Goal: Task Accomplishment & Management: Use online tool/utility

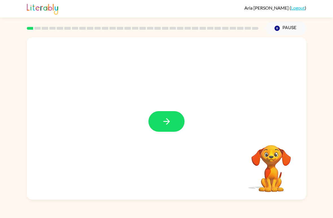
click at [0, 58] on div "Your browser must support playing .mp4 files to use Literably. Please try using…" at bounding box center [166, 117] width 333 height 164
click at [169, 118] on icon "button" at bounding box center [167, 121] width 10 height 10
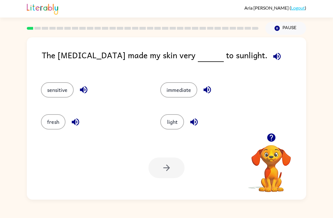
click at [84, 89] on icon "button" at bounding box center [84, 90] width 10 height 10
click at [74, 123] on icon "button" at bounding box center [75, 121] width 7 height 7
click at [204, 87] on icon "button" at bounding box center [207, 90] width 10 height 10
click at [270, 51] on button "button" at bounding box center [277, 56] width 14 height 14
click at [87, 90] on icon "button" at bounding box center [84, 90] width 10 height 10
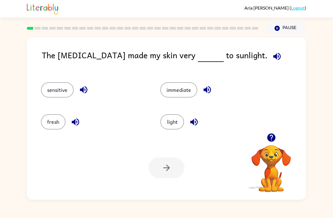
click at [79, 128] on button "button" at bounding box center [75, 122] width 14 height 14
click at [80, 124] on icon "button" at bounding box center [76, 122] width 10 height 10
click at [208, 89] on icon "button" at bounding box center [206, 89] width 7 height 7
click at [192, 123] on icon "button" at bounding box center [193, 121] width 7 height 7
click at [60, 91] on button "sensitive" at bounding box center [57, 89] width 33 height 15
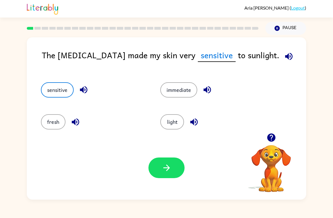
click at [166, 172] on icon "button" at bounding box center [167, 168] width 10 height 10
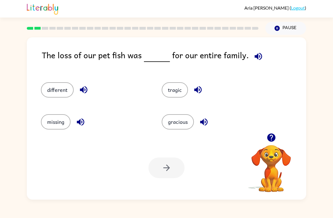
click at [86, 89] on icon "button" at bounding box center [84, 90] width 10 height 10
click at [256, 57] on icon "button" at bounding box center [257, 55] width 7 height 7
click at [87, 85] on icon "button" at bounding box center [84, 90] width 10 height 10
click at [83, 123] on icon "button" at bounding box center [81, 122] width 10 height 10
click at [203, 93] on icon "button" at bounding box center [198, 90] width 10 height 10
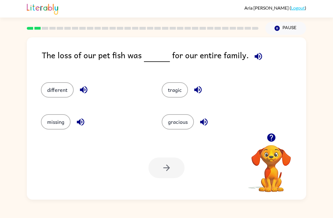
click at [272, 136] on icon "button" at bounding box center [271, 137] width 10 height 10
click at [55, 87] on button "different" at bounding box center [57, 89] width 33 height 15
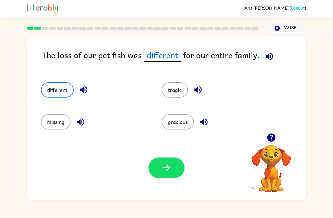
click at [156, 184] on div "Your browser must support playing .mp4 files to use Literably. Please try using…" at bounding box center [166, 167] width 279 height 63
click at [172, 177] on button "button" at bounding box center [166, 167] width 36 height 21
click at [179, 162] on div at bounding box center [166, 167] width 36 height 21
click at [298, 140] on div at bounding box center [271, 137] width 56 height 14
click at [291, 146] on video "Your browser must support playing .mp4 files to use Literably. Please try using…" at bounding box center [271, 164] width 56 height 56
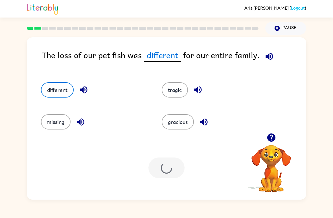
click at [275, 143] on button "button" at bounding box center [271, 137] width 14 height 14
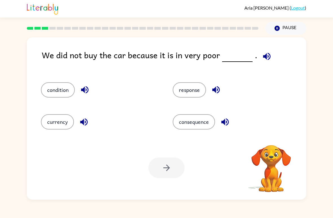
click at [265, 56] on icon "button" at bounding box center [267, 56] width 10 height 10
click at [263, 58] on icon "button" at bounding box center [266, 55] width 7 height 7
click at [268, 55] on button "button" at bounding box center [267, 56] width 14 height 14
click at [88, 91] on icon "button" at bounding box center [84, 89] width 7 height 7
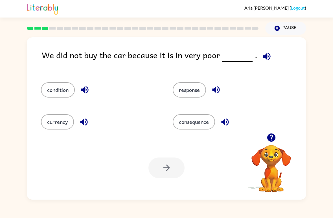
click at [83, 120] on icon "button" at bounding box center [83, 121] width 7 height 7
click at [214, 96] on button "button" at bounding box center [216, 89] width 14 height 14
click at [229, 124] on icon "button" at bounding box center [225, 122] width 10 height 10
click at [88, 90] on icon "button" at bounding box center [84, 89] width 7 height 7
click at [83, 123] on icon "button" at bounding box center [83, 121] width 7 height 7
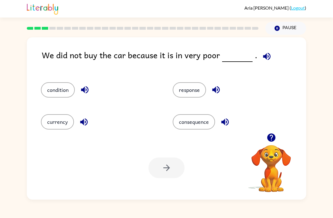
click at [60, 89] on button "condition" at bounding box center [58, 89] width 34 height 15
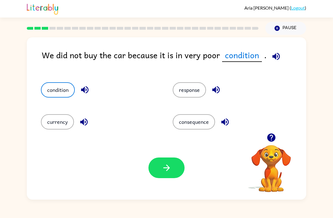
click at [165, 164] on icon "button" at bounding box center [167, 168] width 10 height 10
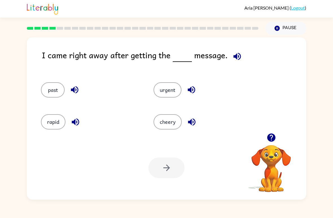
click at [164, 177] on div at bounding box center [166, 167] width 36 height 21
click at [286, 178] on video "Your browser must support playing .mp4 files to use Literably. Please try using…" at bounding box center [271, 164] width 56 height 56
click at [178, 172] on div at bounding box center [166, 167] width 36 height 21
click at [285, 23] on button "Pause Pause" at bounding box center [285, 28] width 41 height 13
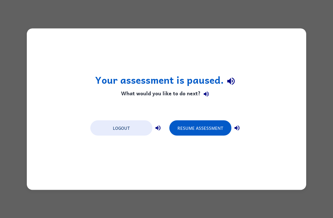
click at [289, 25] on div "Your assessment is paused. What would you like to do next? Logout Resume Assess…" at bounding box center [166, 109] width 333 height 218
click at [234, 87] on button "button" at bounding box center [231, 81] width 14 height 14
click at [317, 54] on div "Your assessment is paused. What would you like to do next? Logout Resume Assess…" at bounding box center [166, 109] width 333 height 218
click at [315, 51] on div "Your assessment is paused. What would you like to do next? Logout Resume Assess…" at bounding box center [166, 109] width 333 height 218
click at [311, 51] on div "Your assessment is paused. What would you like to do next? Logout Resume Assess…" at bounding box center [166, 109] width 333 height 218
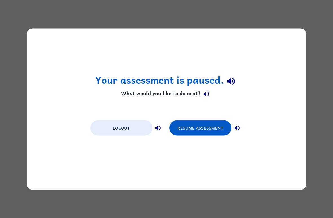
click at [136, 121] on button "Logout" at bounding box center [121, 127] width 62 height 15
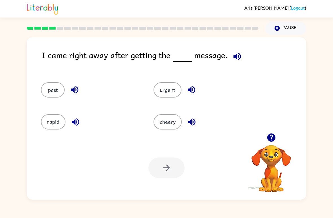
click at [236, 60] on icon "button" at bounding box center [237, 56] width 10 height 10
click at [237, 59] on icon "button" at bounding box center [237, 56] width 10 height 10
click at [74, 91] on icon "button" at bounding box center [74, 89] width 7 height 7
click at [74, 124] on icon "button" at bounding box center [76, 122] width 10 height 10
click at [197, 85] on div "urgent" at bounding box center [203, 89] width 100 height 15
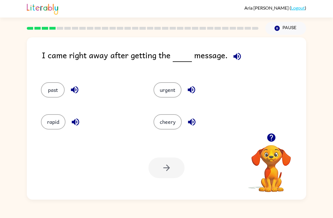
click at [194, 92] on icon "button" at bounding box center [191, 90] width 10 height 10
click at [198, 120] on button "button" at bounding box center [192, 122] width 14 height 14
click at [315, 159] on div "I came right away after getting the message. past urgent rapid cheery Your brow…" at bounding box center [166, 117] width 333 height 164
click at [317, 159] on div "I came right away after getting the message. past urgent rapid cheery Your brow…" at bounding box center [166, 117] width 333 height 164
click at [317, 158] on div "I came right away after getting the message. past urgent rapid cheery Your brow…" at bounding box center [166, 117] width 333 height 164
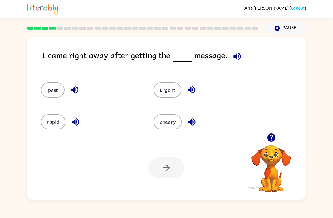
click at [234, 59] on icon "button" at bounding box center [237, 56] width 10 height 10
click at [237, 57] on icon "button" at bounding box center [236, 55] width 7 height 7
click at [233, 58] on icon "button" at bounding box center [236, 55] width 7 height 7
click at [233, 57] on icon "button" at bounding box center [236, 55] width 7 height 7
click at [73, 95] on button "button" at bounding box center [74, 89] width 14 height 14
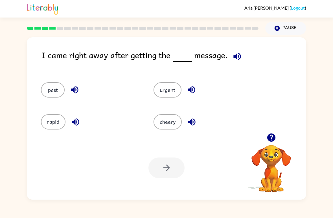
click at [224, 195] on div "Your browser must support playing .mp4 files to use Literably. Please try using…" at bounding box center [166, 167] width 279 height 63
click at [220, 197] on div "Your browser must support playing .mp4 files to use Literably. Please try using…" at bounding box center [166, 167] width 279 height 63
click at [74, 95] on button "button" at bounding box center [74, 89] width 14 height 14
click at [78, 124] on icon "button" at bounding box center [75, 121] width 7 height 7
click at [196, 92] on icon "button" at bounding box center [191, 90] width 10 height 10
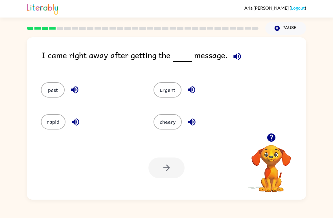
click at [174, 89] on button "urgent" at bounding box center [167, 89] width 28 height 15
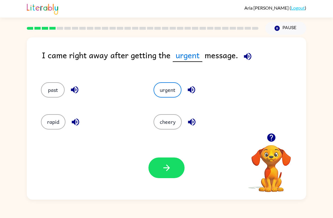
click at [169, 170] on icon "button" at bounding box center [167, 168] width 10 height 10
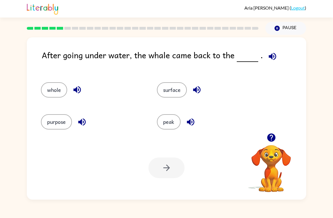
click at [53, 89] on button "whole" at bounding box center [54, 89] width 26 height 15
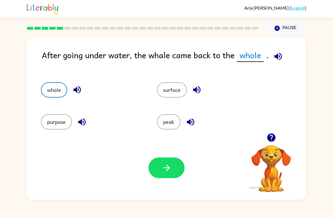
click at [278, 55] on icon "button" at bounding box center [277, 55] width 7 height 7
click at [278, 56] on icon "button" at bounding box center [277, 55] width 7 height 7
click at [52, 122] on button "purpose" at bounding box center [56, 121] width 31 height 15
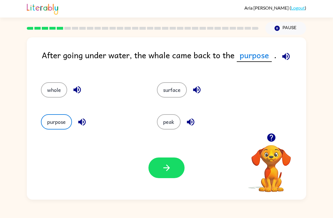
click at [288, 55] on icon "button" at bounding box center [285, 55] width 7 height 7
click at [81, 128] on button "button" at bounding box center [82, 122] width 14 height 14
click at [286, 58] on icon "button" at bounding box center [286, 56] width 10 height 10
click at [84, 122] on icon "button" at bounding box center [81, 121] width 7 height 7
click at [60, 91] on button "whole" at bounding box center [54, 89] width 26 height 15
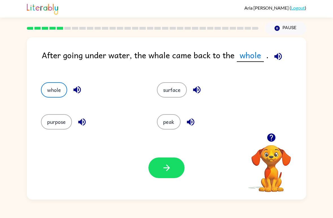
click at [280, 56] on icon "button" at bounding box center [277, 55] width 7 height 7
click at [280, 55] on icon "button" at bounding box center [277, 55] width 7 height 7
click at [79, 91] on icon "button" at bounding box center [77, 90] width 10 height 10
click at [179, 89] on button "surface" at bounding box center [172, 89] width 30 height 15
click at [193, 93] on icon "button" at bounding box center [197, 90] width 10 height 10
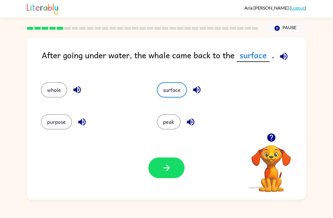
click at [170, 171] on icon "button" at bounding box center [167, 168] width 10 height 10
click at [170, 171] on div at bounding box center [166, 167] width 36 height 21
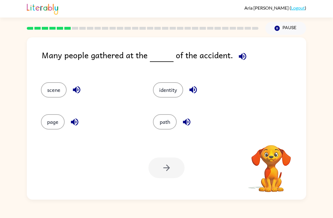
click at [177, 164] on div at bounding box center [166, 167] width 36 height 21
click at [241, 62] on button "button" at bounding box center [242, 56] width 14 height 14
click at [239, 56] on icon "button" at bounding box center [242, 55] width 7 height 7
click at [239, 63] on button "button" at bounding box center [242, 56] width 14 height 14
click at [241, 66] on div "Many people gathered at the of the accident." at bounding box center [174, 60] width 264 height 22
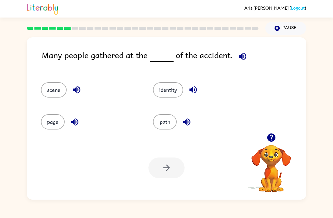
click at [270, 140] on icon "button" at bounding box center [271, 137] width 8 height 8
click at [270, 140] on video "Your browser must support playing .mp4 files to use Literably. Please try using…" at bounding box center [271, 164] width 56 height 56
click at [241, 57] on icon "button" at bounding box center [242, 55] width 7 height 7
click at [78, 87] on icon "button" at bounding box center [76, 89] width 7 height 7
click at [73, 127] on icon "button" at bounding box center [75, 122] width 10 height 10
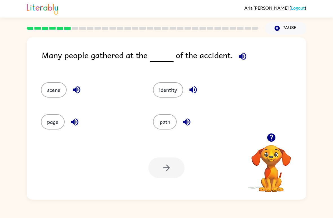
click at [194, 92] on icon "button" at bounding box center [193, 90] width 10 height 10
click at [157, 170] on div at bounding box center [166, 167] width 36 height 21
click at [162, 165] on div at bounding box center [166, 167] width 36 height 21
click at [174, 171] on div at bounding box center [166, 167] width 36 height 21
click at [55, 121] on button "page" at bounding box center [53, 121] width 24 height 15
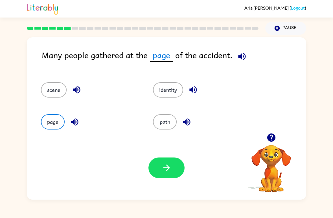
click at [162, 177] on button "button" at bounding box center [166, 167] width 36 height 21
click at [166, 170] on div at bounding box center [166, 167] width 36 height 21
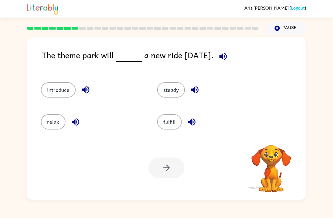
click at [156, 174] on div at bounding box center [166, 167] width 36 height 21
click at [162, 153] on div "Your browser must support playing .mp4 files to use Literably. Please try using…" at bounding box center [166, 167] width 279 height 63
click at [57, 207] on div "Aria Silva ( Logout ) Pause Pause The theme park will a new ride on Friday. int…" at bounding box center [166, 109] width 333 height 218
click at [160, 170] on div at bounding box center [166, 167] width 36 height 21
click at [227, 58] on icon "button" at bounding box center [222, 55] width 7 height 7
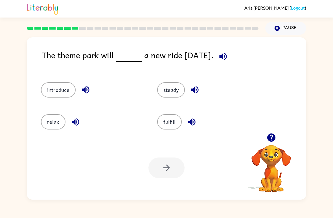
click at [227, 58] on icon "button" at bounding box center [222, 55] width 7 height 7
click at [73, 137] on div "Your browser must support playing .mp4 files to use Literably. Please try using…" at bounding box center [166, 167] width 279 height 63
click at [75, 121] on icon "button" at bounding box center [76, 122] width 10 height 10
click at [51, 118] on button "relax" at bounding box center [53, 121] width 25 height 15
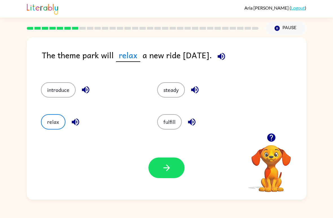
click at [182, 170] on button "button" at bounding box center [166, 167] width 36 height 21
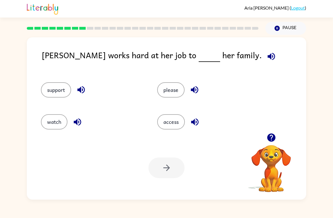
click at [264, 63] on button "button" at bounding box center [271, 56] width 14 height 14
click at [266, 59] on icon "button" at bounding box center [271, 56] width 10 height 10
click at [266, 58] on icon "button" at bounding box center [271, 56] width 10 height 10
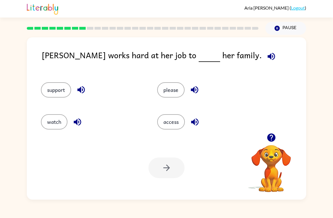
click at [84, 95] on icon "button" at bounding box center [81, 90] width 10 height 10
click at [85, 90] on icon "button" at bounding box center [80, 89] width 7 height 7
click at [78, 87] on icon "button" at bounding box center [81, 90] width 10 height 10
click at [82, 90] on icon "button" at bounding box center [80, 89] width 7 height 7
click at [79, 125] on icon "button" at bounding box center [77, 121] width 7 height 7
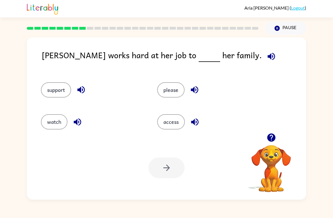
click at [58, 122] on button "watch" at bounding box center [54, 121] width 27 height 15
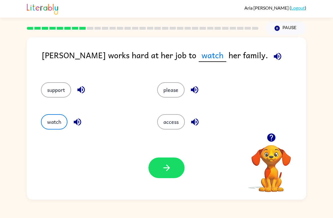
click at [273, 52] on icon "button" at bounding box center [278, 56] width 10 height 10
click at [273, 54] on icon "button" at bounding box center [278, 56] width 10 height 10
click at [176, 170] on button "button" at bounding box center [166, 167] width 36 height 21
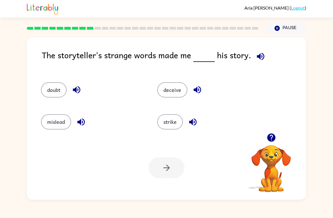
click at [258, 56] on icon "button" at bounding box center [260, 55] width 7 height 7
click at [78, 93] on icon "button" at bounding box center [76, 89] width 7 height 7
click at [81, 122] on icon "button" at bounding box center [80, 121] width 7 height 7
click at [174, 164] on div at bounding box center [166, 167] width 36 height 21
click at [194, 122] on icon "button" at bounding box center [193, 122] width 10 height 10
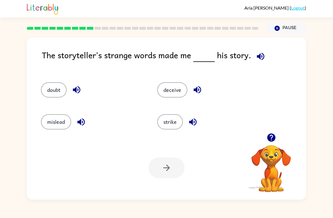
click at [177, 173] on div at bounding box center [166, 167] width 36 height 21
click at [174, 160] on div at bounding box center [166, 167] width 36 height 21
click at [175, 166] on div at bounding box center [166, 167] width 36 height 21
click at [179, 117] on button "strike" at bounding box center [170, 121] width 26 height 15
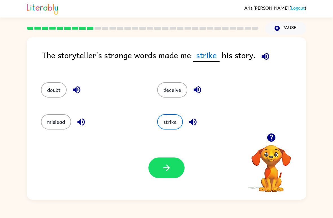
click at [179, 164] on button "button" at bounding box center [166, 167] width 36 height 21
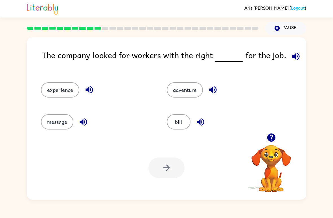
click at [294, 54] on icon "button" at bounding box center [296, 56] width 10 height 10
click at [205, 124] on button "button" at bounding box center [200, 122] width 14 height 14
click at [289, 56] on button "button" at bounding box center [296, 56] width 14 height 14
click at [213, 89] on icon "button" at bounding box center [213, 90] width 10 height 10
click at [90, 82] on div "experience" at bounding box center [93, 87] width 126 height 32
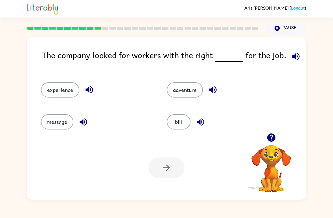
click at [88, 90] on icon "button" at bounding box center [88, 89] width 7 height 7
click at [69, 91] on button "experience" at bounding box center [60, 89] width 38 height 15
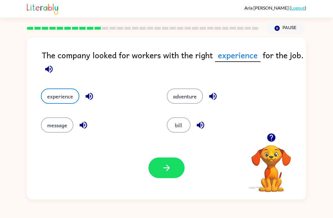
click at [170, 164] on icon "button" at bounding box center [167, 168] width 10 height 10
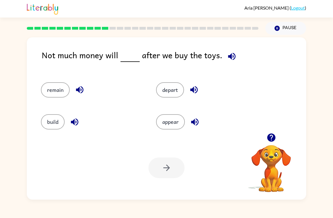
click at [226, 50] on button "button" at bounding box center [232, 56] width 14 height 14
click at [1, 48] on div "Not much money will after we buy the toys. remain depart build appear Your brow…" at bounding box center [166, 117] width 333 height 164
click at [229, 63] on button "button" at bounding box center [232, 56] width 14 height 14
click at [234, 49] on span at bounding box center [230, 55] width 17 height 13
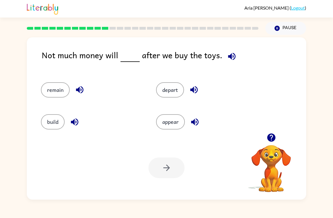
click at [233, 52] on icon "button" at bounding box center [232, 56] width 10 height 10
click at [231, 59] on icon "button" at bounding box center [232, 56] width 10 height 10
click at [229, 59] on icon "button" at bounding box center [232, 56] width 10 height 10
click at [234, 54] on icon "button" at bounding box center [232, 56] width 10 height 10
click at [233, 58] on icon "button" at bounding box center [232, 56] width 10 height 10
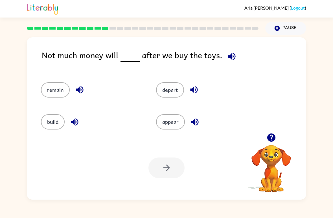
click at [81, 87] on icon "button" at bounding box center [79, 89] width 7 height 7
click at [82, 88] on icon "button" at bounding box center [79, 89] width 7 height 7
click at [231, 56] on icon "button" at bounding box center [232, 56] width 10 height 10
click at [82, 91] on icon "button" at bounding box center [80, 90] width 10 height 10
click at [80, 93] on icon "button" at bounding box center [80, 90] width 10 height 10
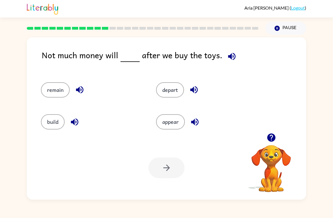
click at [75, 127] on icon "button" at bounding box center [75, 122] width 10 height 10
click at [197, 91] on icon "button" at bounding box center [193, 89] width 7 height 7
click at [197, 128] on button "button" at bounding box center [195, 122] width 14 height 14
click at [193, 121] on icon "button" at bounding box center [194, 121] width 7 height 7
click at [175, 119] on button "appear" at bounding box center [170, 121] width 29 height 15
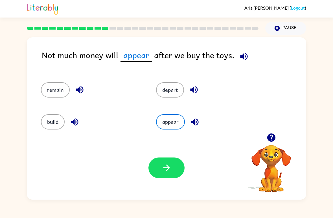
click at [181, 164] on button "button" at bounding box center [166, 167] width 36 height 21
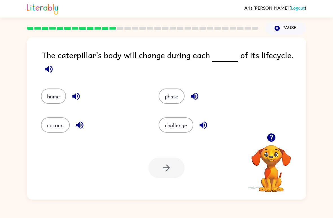
click at [50, 70] on icon "button" at bounding box center [48, 68] width 7 height 7
click at [52, 72] on icon "button" at bounding box center [49, 69] width 10 height 10
click at [50, 73] on icon "button" at bounding box center [49, 69] width 10 height 10
click at [306, 106] on div "The caterpillar’s body will change during each of its lifecycle. home phase coc…" at bounding box center [166, 117] width 333 height 164
click at [306, 121] on div "The caterpillar’s body will change during each of its lifecycle. home phase coc…" at bounding box center [166, 118] width 279 height 162
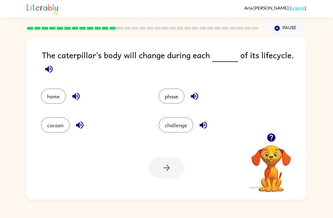
click at [311, 161] on div "The caterpillar’s body will change during each of its lifecycle. home phase coc…" at bounding box center [166, 117] width 333 height 164
click at [312, 162] on div "The caterpillar’s body will change during each of its lifecycle. home phase coc…" at bounding box center [166, 117] width 333 height 164
click at [55, 72] on button "button" at bounding box center [49, 69] width 14 height 14
click at [73, 124] on button "button" at bounding box center [80, 125] width 14 height 14
click at [167, 172] on div at bounding box center [166, 167] width 36 height 21
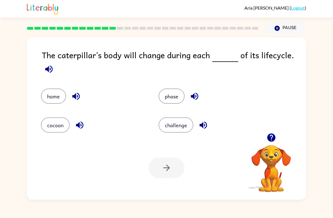
click at [164, 174] on div at bounding box center [166, 167] width 36 height 21
click at [57, 128] on button "cocoon" at bounding box center [55, 124] width 29 height 15
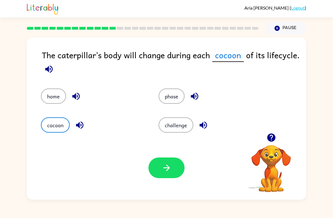
click at [180, 175] on button "button" at bounding box center [166, 167] width 36 height 21
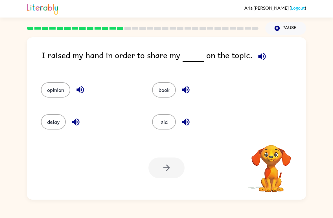
click at [260, 52] on icon "button" at bounding box center [262, 56] width 10 height 10
click at [79, 88] on icon "button" at bounding box center [80, 90] width 10 height 10
click at [255, 56] on button "button" at bounding box center [262, 56] width 14 height 14
click at [259, 56] on icon "button" at bounding box center [262, 56] width 10 height 10
click at [257, 52] on icon "button" at bounding box center [262, 56] width 10 height 10
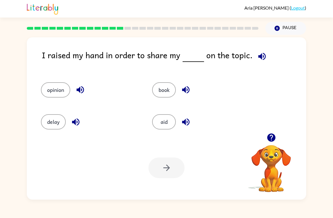
click at [83, 90] on icon "button" at bounding box center [80, 90] width 10 height 10
click at [71, 120] on icon "button" at bounding box center [76, 122] width 10 height 10
click at [188, 94] on icon "button" at bounding box center [186, 90] width 10 height 10
click at [188, 90] on icon "button" at bounding box center [186, 90] width 10 height 10
click at [259, 52] on icon "button" at bounding box center [262, 56] width 10 height 10
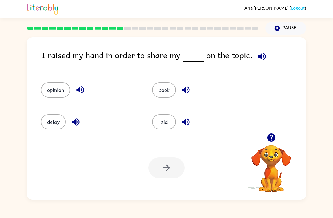
click at [258, 56] on icon "button" at bounding box center [261, 55] width 7 height 7
click at [170, 126] on button "aid" at bounding box center [164, 121] width 24 height 15
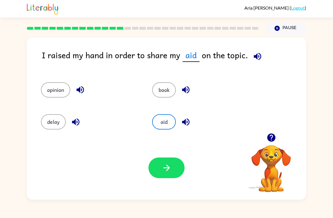
click at [169, 166] on icon "button" at bounding box center [167, 168] width 10 height 10
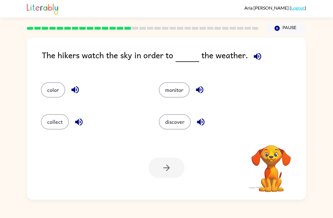
click at [54, 120] on button "collect" at bounding box center [55, 121] width 28 height 15
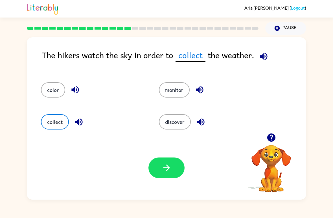
click at [164, 168] on icon "button" at bounding box center [167, 168] width 10 height 10
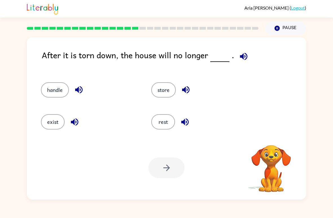
click at [160, 125] on button "rest" at bounding box center [163, 121] width 24 height 15
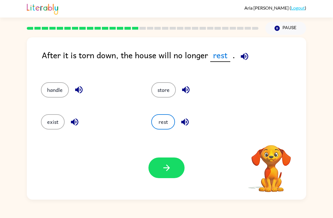
click at [159, 159] on button "button" at bounding box center [166, 167] width 36 height 21
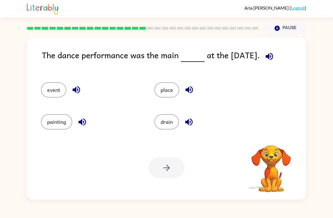
click at [186, 92] on icon "button" at bounding box center [189, 90] width 10 height 10
click at [168, 91] on button "place" at bounding box center [166, 89] width 25 height 15
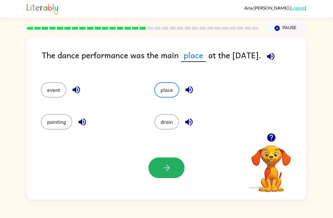
click at [160, 161] on button "button" at bounding box center [166, 167] width 36 height 21
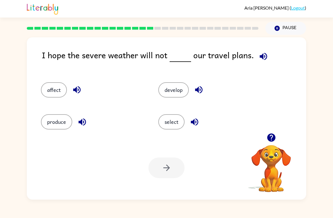
click at [60, 90] on button "affect" at bounding box center [54, 89] width 26 height 15
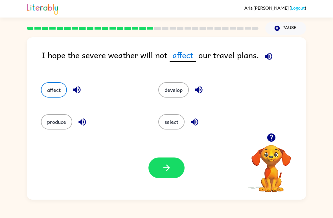
click at [167, 168] on icon "button" at bounding box center [167, 168] width 10 height 10
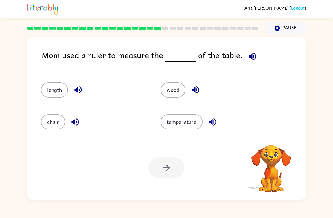
click at [189, 122] on button "temperature" at bounding box center [182, 121] width 42 height 15
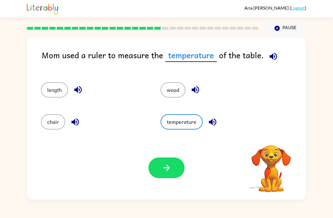
click at [174, 165] on button "button" at bounding box center [166, 167] width 36 height 21
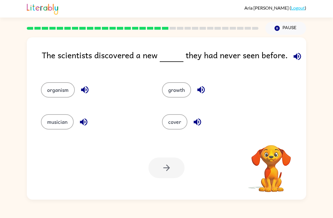
click at [177, 124] on button "cover" at bounding box center [174, 121] width 25 height 15
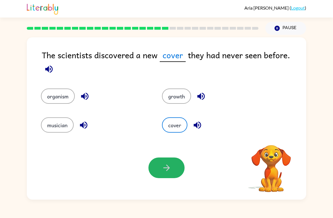
click at [178, 162] on button "button" at bounding box center [166, 167] width 36 height 21
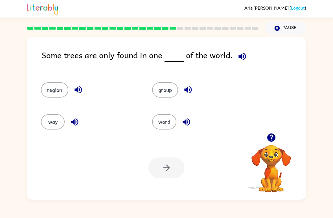
click at [168, 89] on button "group" at bounding box center [165, 89] width 26 height 15
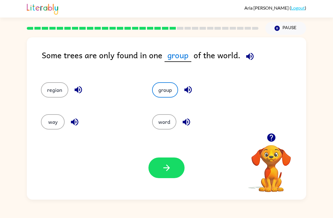
click at [173, 151] on div "Your browser must support playing .mp4 files to use Literably. Please try using…" at bounding box center [166, 167] width 279 height 63
click at [172, 151] on div "Your browser must support playing .mp4 files to use Literably. Please try using…" at bounding box center [166, 167] width 279 height 63
click at [173, 164] on button "button" at bounding box center [166, 167] width 36 height 21
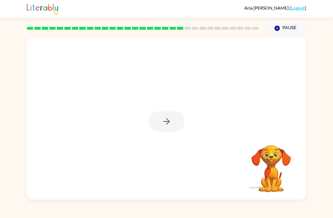
click at [174, 122] on div at bounding box center [166, 121] width 36 height 21
click at [172, 128] on div at bounding box center [166, 121] width 36 height 21
click at [164, 123] on icon "button" at bounding box center [167, 121] width 10 height 10
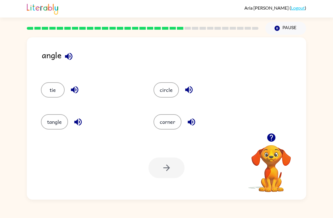
click at [69, 57] on icon "button" at bounding box center [69, 56] width 10 height 10
click at [74, 128] on button "button" at bounding box center [78, 122] width 14 height 14
click at [81, 123] on icon "button" at bounding box center [77, 121] width 7 height 7
click at [57, 122] on button "tangle" at bounding box center [54, 121] width 27 height 15
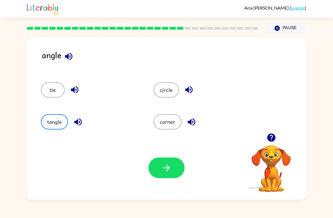
click at [168, 162] on button "button" at bounding box center [166, 167] width 36 height 21
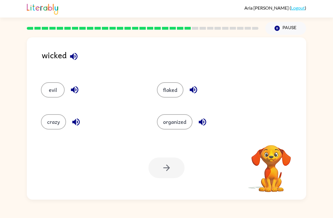
click at [40, 40] on div "wicked evil flaked crazy organized Your browser must support playing .mp4 files…" at bounding box center [166, 118] width 279 height 162
click at [78, 60] on icon "button" at bounding box center [74, 56] width 10 height 10
click at [74, 54] on icon "button" at bounding box center [74, 56] width 10 height 10
click at [74, 124] on icon "button" at bounding box center [76, 122] width 10 height 10
click at [191, 85] on button "button" at bounding box center [193, 89] width 14 height 14
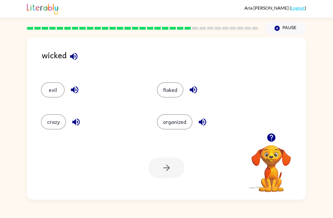
click at [207, 126] on icon "button" at bounding box center [202, 122] width 10 height 10
click at [203, 117] on icon "button" at bounding box center [202, 122] width 10 height 10
click at [201, 122] on icon "button" at bounding box center [202, 121] width 7 height 7
click at [183, 126] on button "organized" at bounding box center [175, 121] width 36 height 15
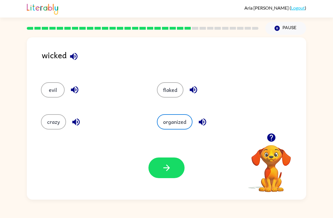
click at [71, 87] on icon "button" at bounding box center [75, 90] width 10 height 10
click at [51, 85] on button "evil" at bounding box center [53, 89] width 24 height 15
click at [173, 164] on button "button" at bounding box center [166, 167] width 36 height 21
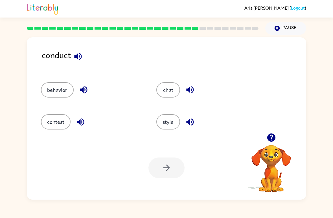
click at [61, 122] on button "contest" at bounding box center [56, 121] width 30 height 15
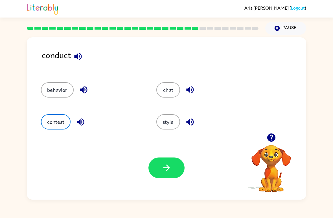
click at [171, 159] on button "button" at bounding box center [166, 167] width 36 height 21
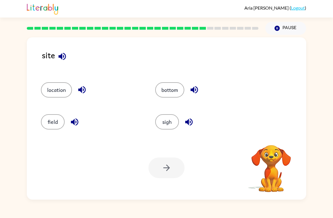
click at [22, 41] on div "site location bottom field sigh Your browser must support playing .mp4 files to…" at bounding box center [166, 117] width 333 height 164
click at [57, 56] on button "button" at bounding box center [62, 56] width 14 height 14
click at [81, 94] on icon "button" at bounding box center [82, 90] width 10 height 10
click at [85, 88] on icon "button" at bounding box center [82, 90] width 10 height 10
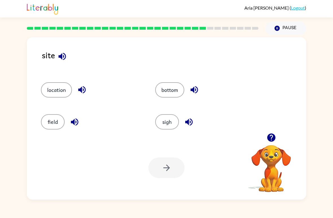
click at [71, 124] on icon "button" at bounding box center [75, 122] width 10 height 10
click at [77, 123] on icon "button" at bounding box center [75, 122] width 10 height 10
click at [198, 87] on icon "button" at bounding box center [194, 90] width 10 height 10
click at [176, 91] on button "bottom" at bounding box center [169, 89] width 29 height 15
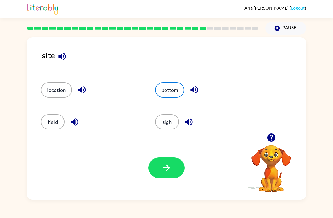
click at [165, 167] on icon "button" at bounding box center [167, 168] width 10 height 10
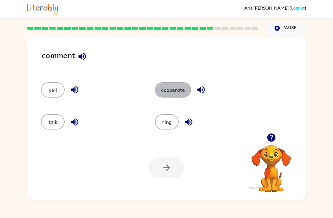
click at [170, 84] on button "cooperate" at bounding box center [173, 89] width 36 height 15
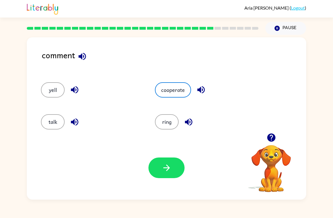
click at [155, 166] on button "button" at bounding box center [166, 167] width 36 height 21
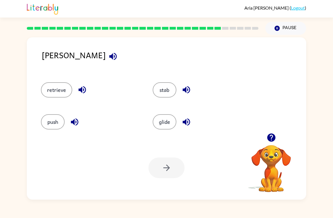
click at [57, 117] on button "push" at bounding box center [53, 121] width 24 height 15
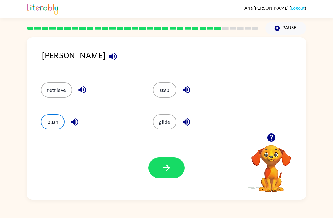
click at [164, 171] on icon "button" at bounding box center [167, 168] width 10 height 10
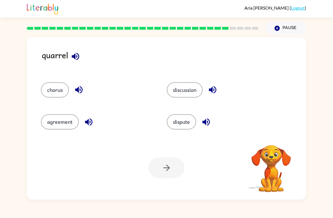
click at [76, 56] on icon "button" at bounding box center [75, 55] width 7 height 7
click at [54, 121] on button "agreement" at bounding box center [60, 121] width 38 height 15
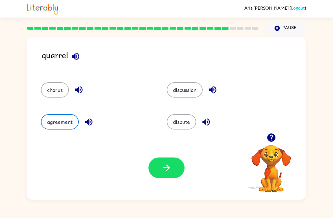
click at [163, 161] on button "button" at bounding box center [166, 167] width 36 height 21
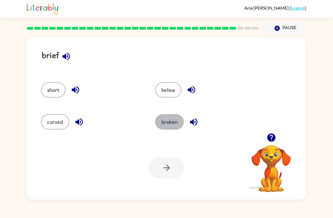
click at [168, 122] on button "broken" at bounding box center [169, 121] width 28 height 15
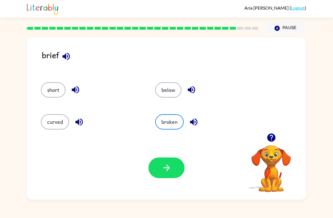
click at [163, 164] on icon "button" at bounding box center [167, 168] width 10 height 10
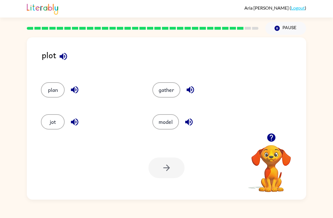
click at [47, 86] on button "plan" at bounding box center [53, 89] width 24 height 15
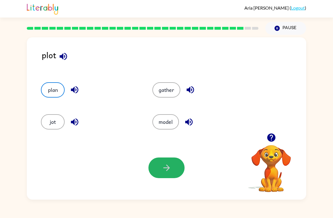
click at [163, 165] on icon "button" at bounding box center [167, 168] width 10 height 10
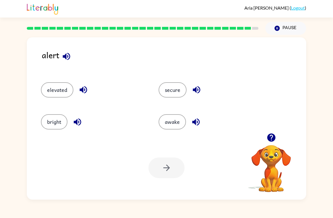
click at [168, 122] on button "awake" at bounding box center [172, 121] width 27 height 15
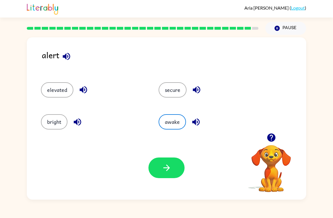
click at [161, 172] on button "button" at bounding box center [166, 167] width 36 height 21
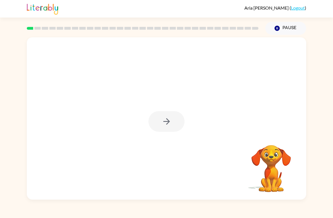
click at [169, 134] on div at bounding box center [166, 118] width 279 height 162
click at [177, 123] on div at bounding box center [166, 121] width 36 height 21
click at [177, 129] on div at bounding box center [166, 121] width 36 height 21
click at [175, 118] on div at bounding box center [166, 121] width 36 height 21
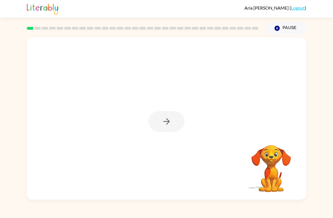
click at [175, 122] on div at bounding box center [166, 121] width 36 height 21
click at [282, 156] on video "Your browser must support playing .mp4 files to use Literably. Please try using…" at bounding box center [271, 164] width 56 height 56
click at [173, 125] on div at bounding box center [166, 121] width 36 height 21
click at [167, 115] on button "button" at bounding box center [166, 121] width 36 height 21
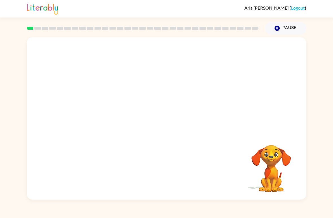
click at [167, 114] on div at bounding box center [152, 108] width 241 height 21
click at [309, 127] on div "Your browser must support playing .mp4 files to use Literably. Please try using…" at bounding box center [166, 117] width 333 height 164
click at [285, 132] on div at bounding box center [166, 118] width 279 height 162
click at [281, 120] on div at bounding box center [166, 118] width 279 height 162
click at [278, 123] on div at bounding box center [166, 118] width 279 height 162
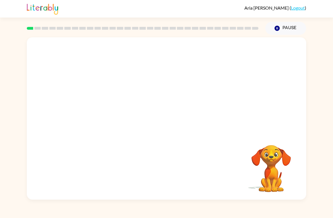
click at [287, 149] on video "Your browser must support playing .mp4 files to use Literably. Please try using…" at bounding box center [271, 164] width 56 height 56
click at [289, 156] on video "Your browser must support playing .mp4 files to use Literably. Please try using…" at bounding box center [271, 164] width 56 height 56
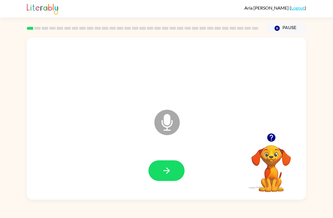
click at [276, 153] on video "Your browser must support playing .mp4 files to use Literably. Please try using…" at bounding box center [271, 164] width 56 height 56
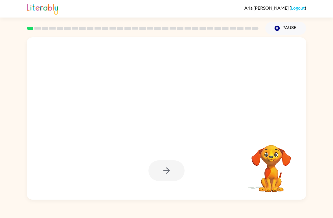
click at [175, 169] on div at bounding box center [166, 170] width 36 height 21
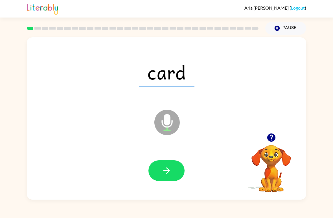
click at [172, 165] on button "button" at bounding box center [166, 170] width 36 height 21
click at [174, 170] on button "button" at bounding box center [166, 170] width 36 height 21
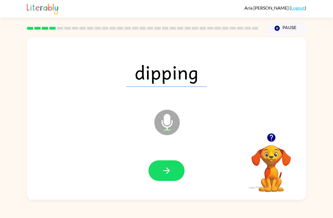
click at [176, 165] on button "button" at bounding box center [166, 170] width 36 height 21
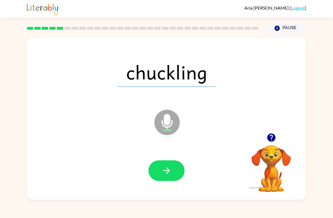
click at [173, 165] on button "button" at bounding box center [166, 170] width 36 height 21
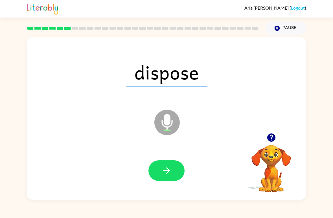
click at [174, 169] on button "button" at bounding box center [166, 170] width 36 height 21
click at [176, 169] on button "button" at bounding box center [166, 170] width 36 height 21
click at [177, 157] on div at bounding box center [166, 170] width 268 height 47
click at [176, 168] on button "button" at bounding box center [166, 170] width 36 height 21
click at [166, 175] on icon "button" at bounding box center [167, 170] width 10 height 10
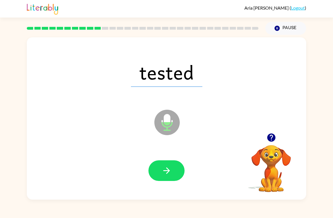
click at [173, 170] on button "button" at bounding box center [166, 170] width 36 height 21
click at [172, 164] on button "button" at bounding box center [166, 170] width 36 height 21
click at [153, 171] on button "button" at bounding box center [166, 170] width 36 height 21
click at [168, 171] on icon "button" at bounding box center [166, 170] width 6 height 6
click at [177, 168] on button "button" at bounding box center [166, 170] width 36 height 21
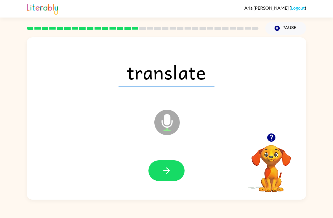
click at [163, 173] on icon "button" at bounding box center [167, 170] width 10 height 10
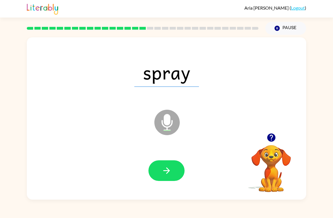
click at [178, 167] on button "button" at bounding box center [166, 170] width 36 height 21
click at [174, 166] on button "button" at bounding box center [166, 170] width 36 height 21
click at [177, 166] on button "button" at bounding box center [166, 170] width 36 height 21
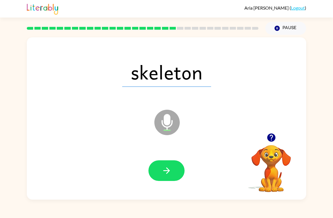
click at [168, 171] on icon "button" at bounding box center [166, 170] width 6 height 6
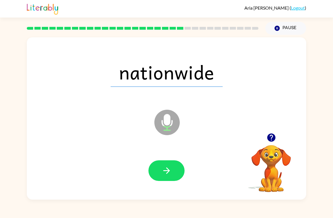
click at [173, 165] on button "button" at bounding box center [166, 170] width 36 height 21
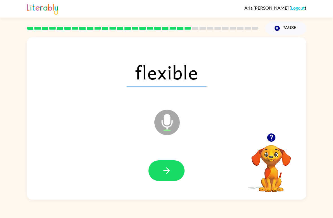
click at [179, 176] on button "button" at bounding box center [166, 170] width 36 height 21
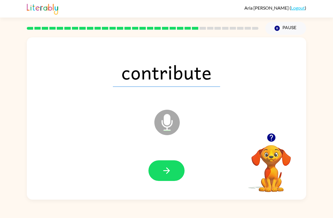
click at [174, 166] on button "button" at bounding box center [166, 170] width 36 height 21
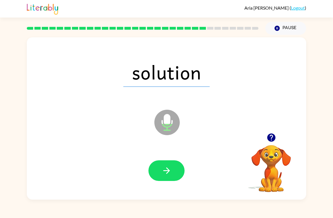
click at [174, 179] on button "button" at bounding box center [166, 170] width 36 height 21
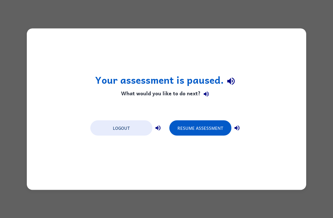
click at [217, 131] on button "Resume Assessment" at bounding box center [200, 127] width 62 height 15
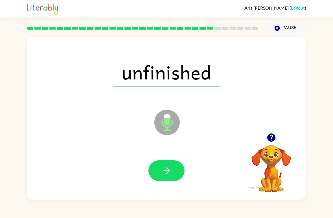
click at [171, 165] on button "button" at bounding box center [166, 170] width 36 height 21
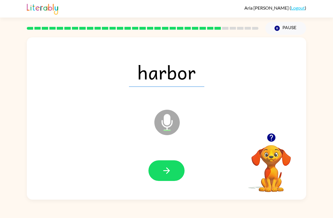
click at [169, 168] on icon "button" at bounding box center [167, 170] width 10 height 10
click at [163, 168] on icon "button" at bounding box center [167, 170] width 10 height 10
click at [176, 166] on button "button" at bounding box center [166, 170] width 36 height 21
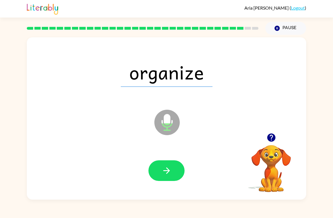
click at [178, 171] on button "button" at bounding box center [166, 170] width 36 height 21
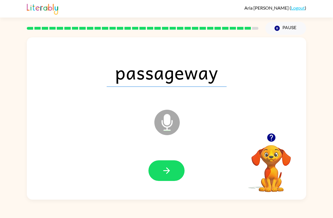
click at [181, 167] on button "button" at bounding box center [166, 170] width 36 height 21
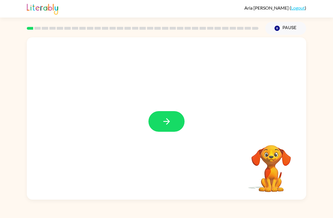
click at [169, 125] on icon "button" at bounding box center [167, 121] width 10 height 10
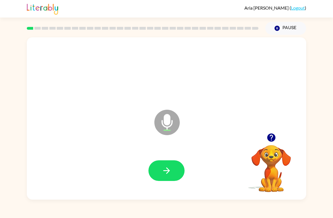
click at [166, 168] on icon "button" at bounding box center [167, 170] width 10 height 10
click at [166, 179] on button "button" at bounding box center [166, 170] width 36 height 21
click at [164, 170] on icon "button" at bounding box center [167, 170] width 10 height 10
click at [167, 178] on button "button" at bounding box center [166, 170] width 36 height 21
click at [163, 166] on icon "button" at bounding box center [167, 170] width 10 height 10
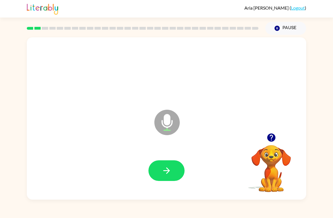
click at [170, 168] on icon "button" at bounding box center [167, 170] width 10 height 10
click at [173, 176] on button "button" at bounding box center [166, 170] width 36 height 21
click at [156, 171] on button "button" at bounding box center [166, 170] width 36 height 21
click at [173, 163] on button "button" at bounding box center [166, 170] width 36 height 21
click at [192, 168] on div at bounding box center [166, 170] width 268 height 47
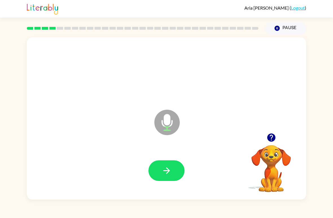
click at [179, 179] on button "button" at bounding box center [166, 170] width 36 height 21
click at [174, 185] on div at bounding box center [166, 170] width 268 height 47
click at [180, 168] on button "button" at bounding box center [166, 170] width 36 height 21
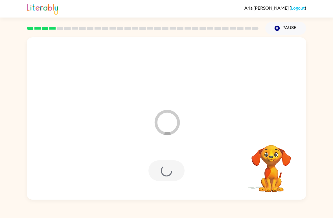
click at [206, 160] on div at bounding box center [166, 170] width 268 height 47
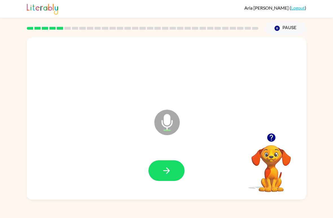
click at [177, 164] on button "button" at bounding box center [166, 170] width 36 height 21
click at [176, 178] on button "button" at bounding box center [166, 170] width 36 height 21
click at [159, 177] on button "button" at bounding box center [166, 170] width 36 height 21
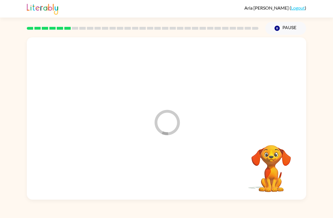
click at [161, 159] on div at bounding box center [166, 170] width 268 height 47
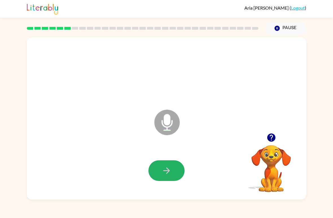
click at [165, 171] on icon "button" at bounding box center [166, 170] width 6 height 6
click at [162, 175] on icon "button" at bounding box center [167, 170] width 10 height 10
click at [270, 137] on icon "button" at bounding box center [271, 137] width 8 height 8
click at [174, 168] on button "button" at bounding box center [166, 170] width 36 height 21
click at [168, 178] on button "button" at bounding box center [166, 170] width 36 height 21
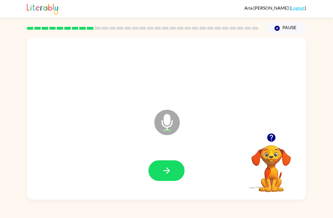
click at [170, 170] on icon "button" at bounding box center [167, 170] width 10 height 10
click at [174, 176] on button "button" at bounding box center [166, 170] width 36 height 21
click at [174, 178] on button "button" at bounding box center [166, 170] width 36 height 21
click at [164, 170] on icon "button" at bounding box center [166, 170] width 6 height 6
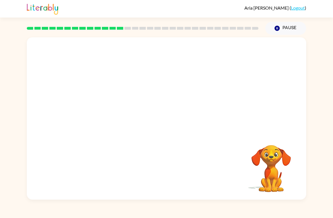
click at [330, 121] on div "Your browser must support playing .mp4 files to use Literably. Please try using…" at bounding box center [166, 117] width 333 height 164
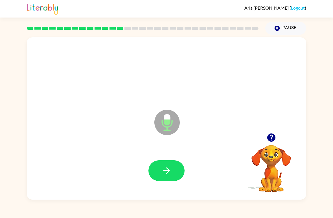
click at [175, 178] on button "button" at bounding box center [166, 170] width 36 height 21
click at [176, 173] on button "button" at bounding box center [166, 170] width 36 height 21
click at [172, 173] on button "button" at bounding box center [166, 170] width 36 height 21
click at [173, 173] on button "button" at bounding box center [166, 170] width 36 height 21
click at [176, 174] on button "button" at bounding box center [166, 170] width 36 height 21
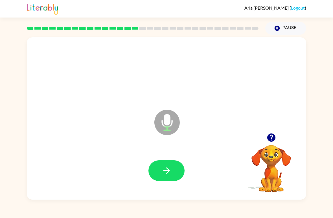
click at [180, 177] on button "button" at bounding box center [166, 170] width 36 height 21
click at [168, 178] on button "button" at bounding box center [166, 170] width 36 height 21
click at [176, 173] on button "button" at bounding box center [166, 170] width 36 height 21
click at [173, 168] on button "button" at bounding box center [166, 170] width 36 height 21
click at [171, 179] on button "button" at bounding box center [166, 170] width 36 height 21
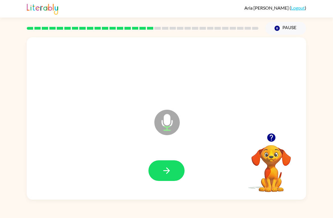
click at [181, 172] on button "button" at bounding box center [166, 170] width 36 height 21
click at [173, 180] on button "button" at bounding box center [166, 170] width 36 height 21
click at [170, 181] on button "button" at bounding box center [166, 170] width 36 height 21
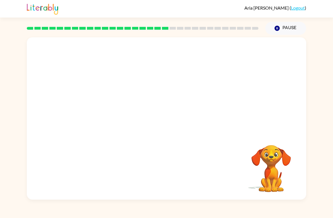
click at [28, 176] on div at bounding box center [166, 118] width 279 height 162
click at [22, 171] on div "Your browser must support playing .mp4 files to use Literably. Please try using…" at bounding box center [166, 117] width 333 height 164
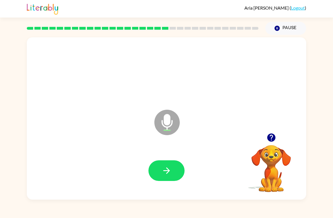
click at [168, 168] on icon "button" at bounding box center [167, 170] width 10 height 10
click at [171, 168] on icon "button" at bounding box center [167, 170] width 10 height 10
click at [181, 163] on button "button" at bounding box center [166, 170] width 36 height 21
click at [174, 171] on button "button" at bounding box center [166, 170] width 36 height 21
click at [165, 175] on icon "button" at bounding box center [167, 170] width 10 height 10
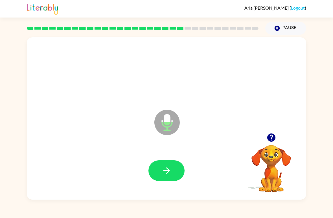
click at [169, 172] on icon "button" at bounding box center [167, 170] width 10 height 10
click at [165, 179] on button "button" at bounding box center [166, 170] width 36 height 21
click at [175, 168] on button "button" at bounding box center [166, 170] width 36 height 21
click at [168, 163] on button "button" at bounding box center [166, 170] width 36 height 21
click at [171, 168] on icon "button" at bounding box center [167, 170] width 10 height 10
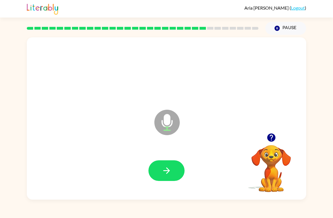
click at [169, 177] on button "button" at bounding box center [166, 170] width 36 height 21
click at [157, 162] on button "button" at bounding box center [166, 170] width 36 height 21
click at [173, 165] on button "button" at bounding box center [166, 170] width 36 height 21
click at [172, 159] on div at bounding box center [166, 170] width 268 height 47
click at [178, 185] on div at bounding box center [166, 170] width 268 height 47
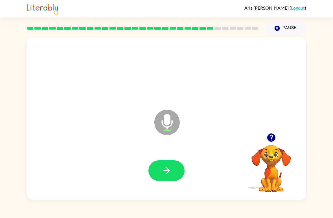
click at [177, 185] on div at bounding box center [166, 170] width 268 height 47
click at [164, 166] on icon "button" at bounding box center [167, 170] width 10 height 10
click at [171, 178] on button "button" at bounding box center [166, 170] width 36 height 21
click at [163, 172] on icon "button" at bounding box center [167, 170] width 10 height 10
click at [174, 177] on button "button" at bounding box center [166, 170] width 36 height 21
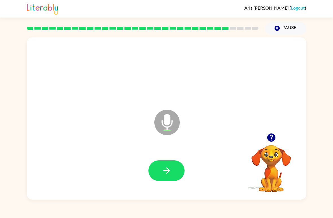
click at [160, 162] on button "button" at bounding box center [166, 170] width 36 height 21
click at [169, 167] on icon "button" at bounding box center [167, 170] width 10 height 10
click at [185, 164] on div at bounding box center [166, 170] width 268 height 47
click at [174, 181] on button "button" at bounding box center [166, 170] width 36 height 21
click at [166, 179] on button "button" at bounding box center [166, 170] width 36 height 21
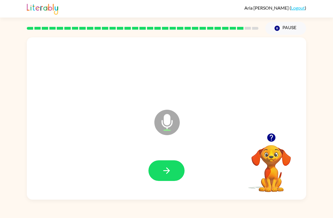
click at [174, 177] on button "button" at bounding box center [166, 170] width 36 height 21
click at [173, 168] on button "button" at bounding box center [166, 170] width 36 height 21
click at [172, 171] on button "button" at bounding box center [166, 170] width 36 height 21
click at [159, 181] on button "button" at bounding box center [166, 170] width 36 height 21
